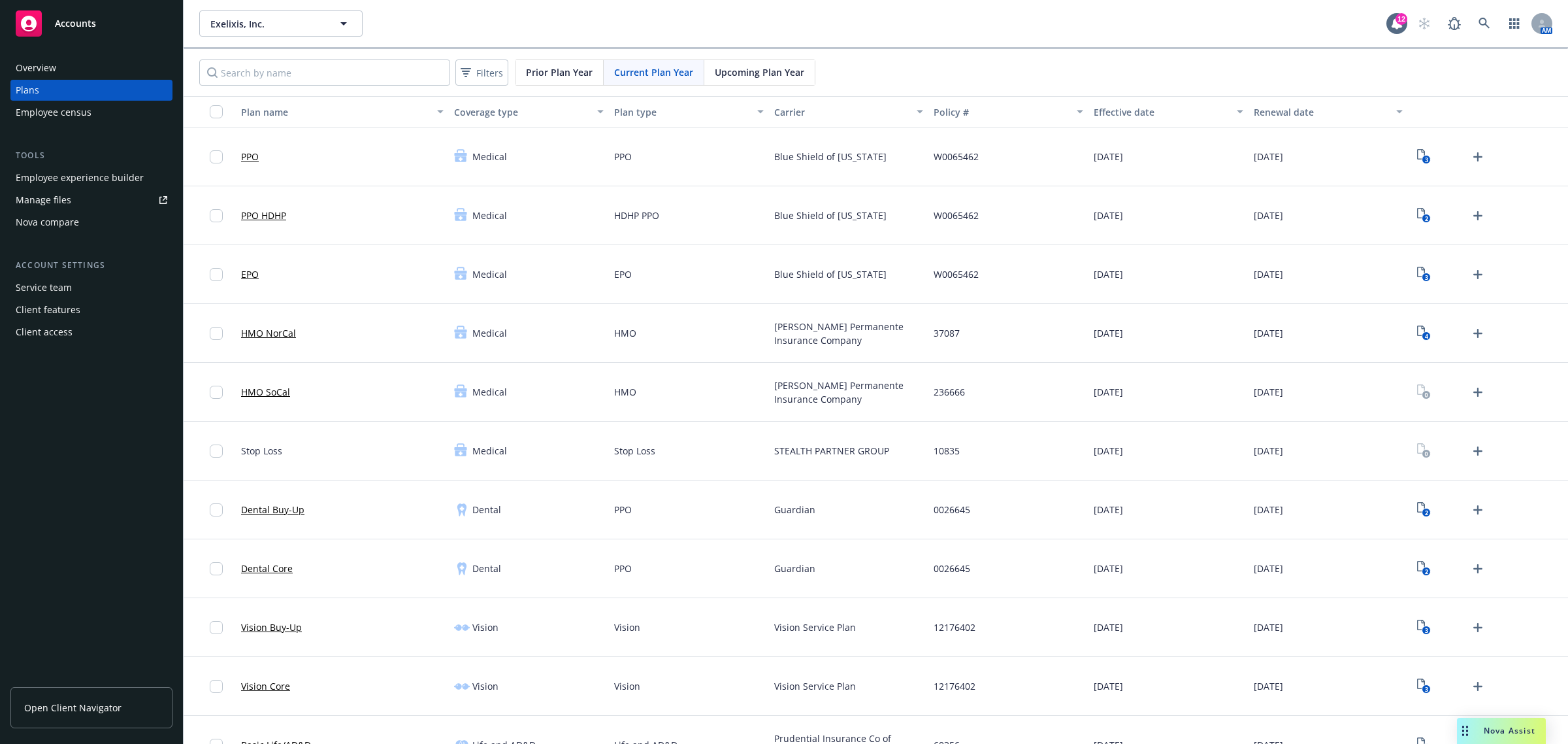
click at [1485, 714] on div "3" at bounding box center [1487, 686] width 160 height 59
click at [1481, 726] on div "Nova Assist" at bounding box center [1501, 730] width 89 height 26
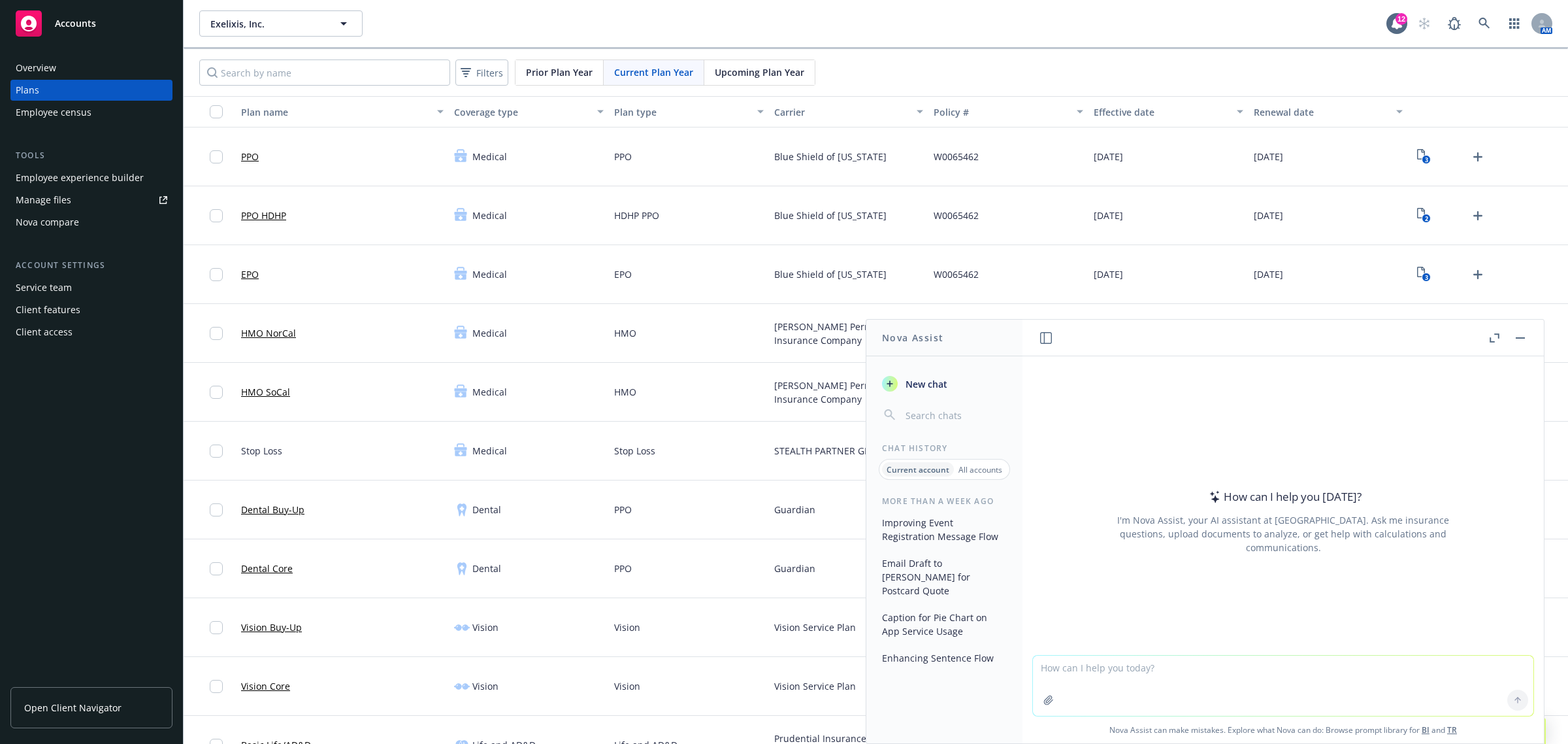
click at [1142, 692] on textarea at bounding box center [1283, 685] width 500 height 60
paste textarea "The group updated their name to be spelled as ThredUp since the last time bookl…"
type textarea "make this flow better "The group updated their name to be spelled as ThredUp si…"
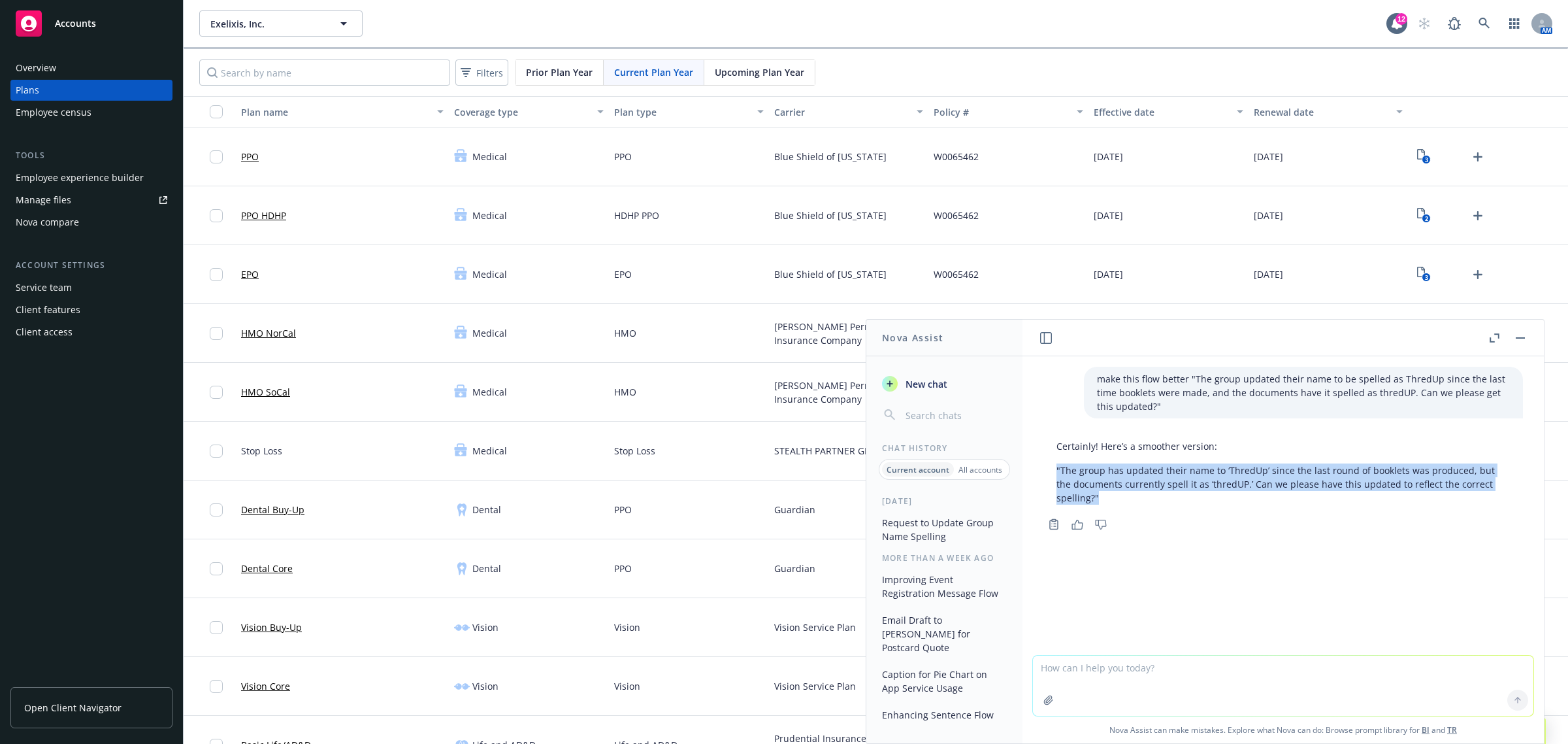
drag, startPoint x: 1060, startPoint y: 470, endPoint x: 1098, endPoint y: 503, distance: 50.3
click at [1098, 503] on p ""The group has updated their name to ‘ThredUp’ since the last round of booklets…" at bounding box center [1283, 483] width 453 height 41
copy p ""The group has updated their name to ‘ThredUp’ since the last round of booklets…"
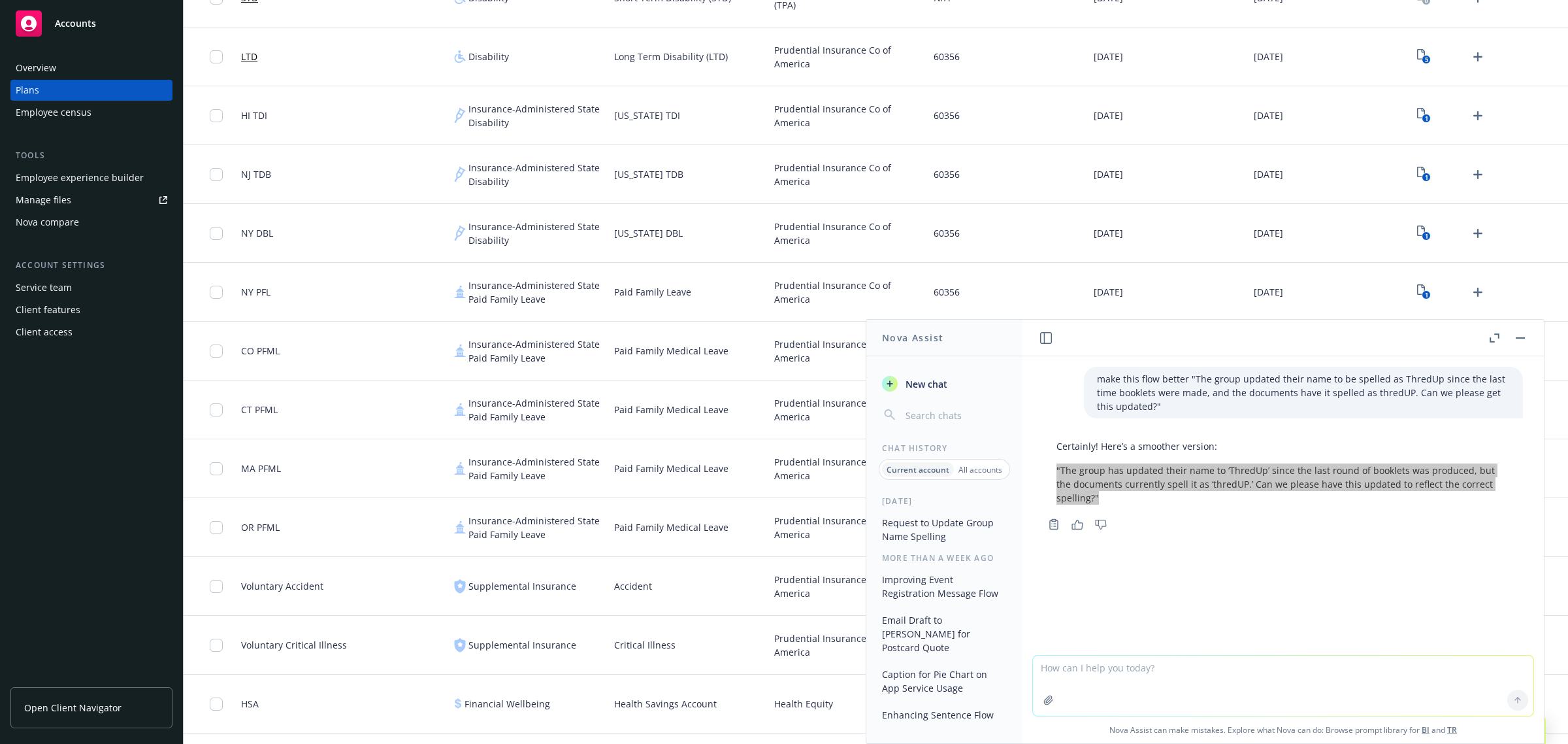
scroll to position [1307, 0]
